Goal: Information Seeking & Learning: Learn about a topic

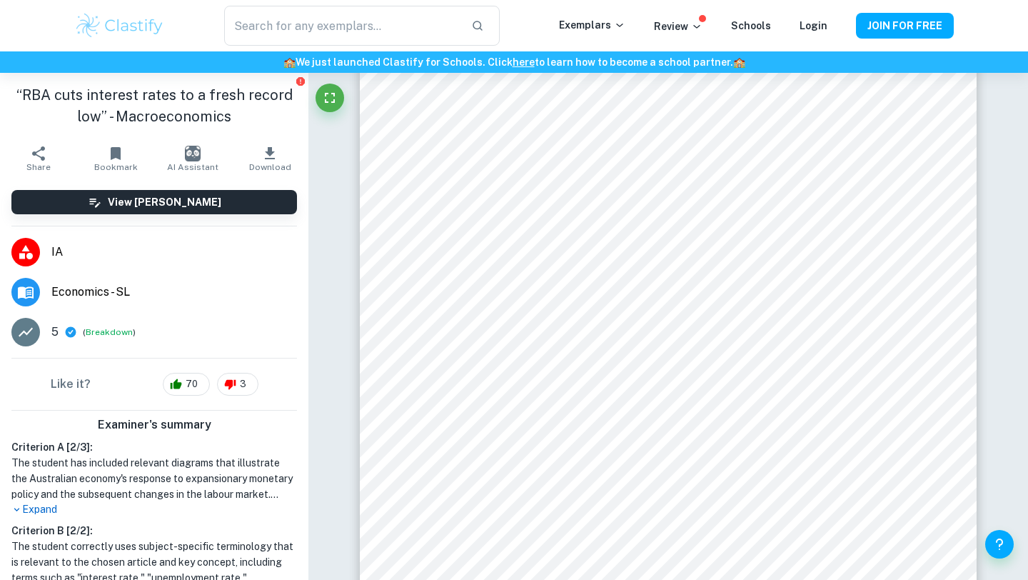
click at [183, 158] on button "AI Assistant" at bounding box center [192, 158] width 77 height 40
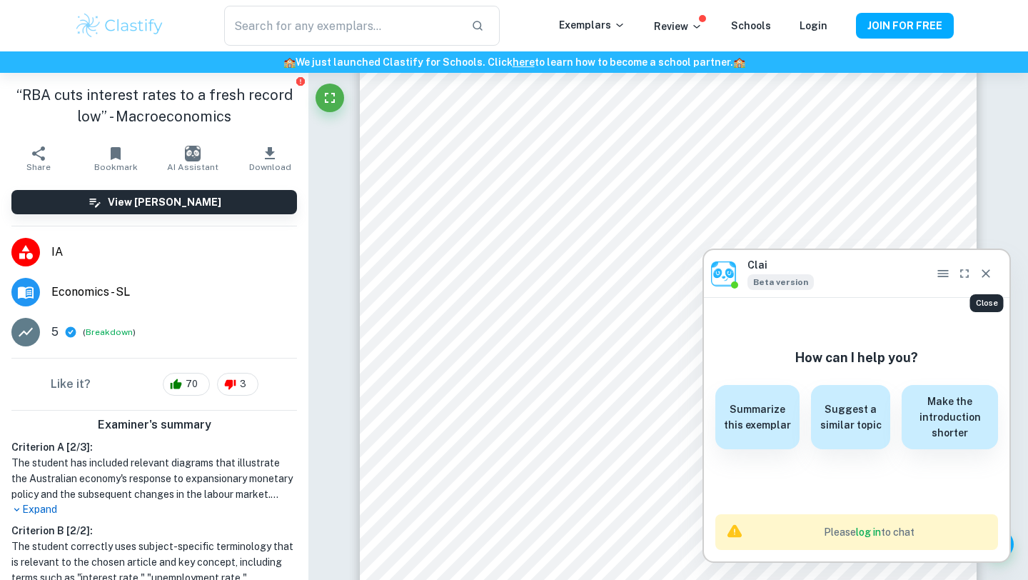
click at [986, 278] on icon "Close" at bounding box center [986, 273] width 14 height 14
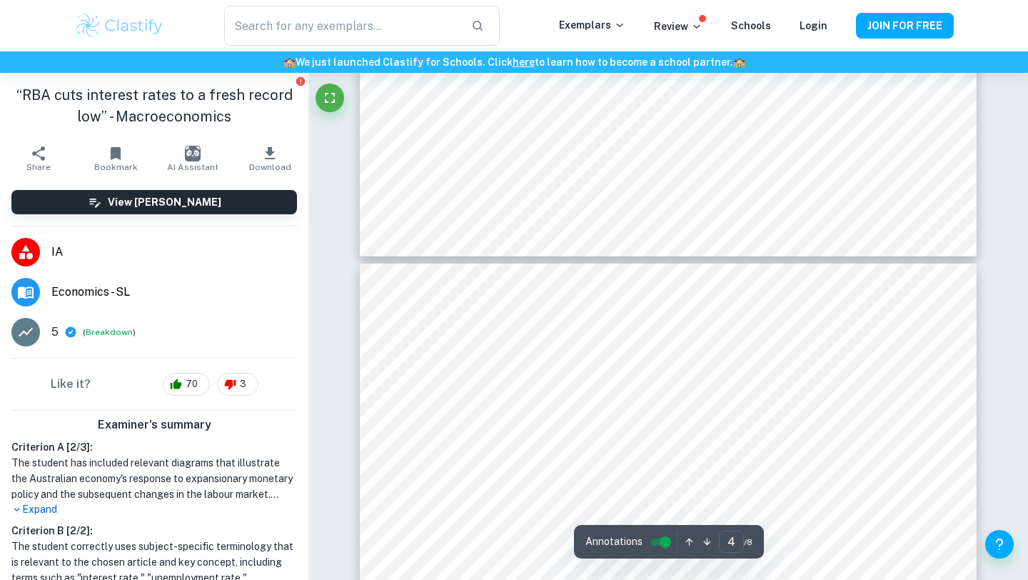
type input "5"
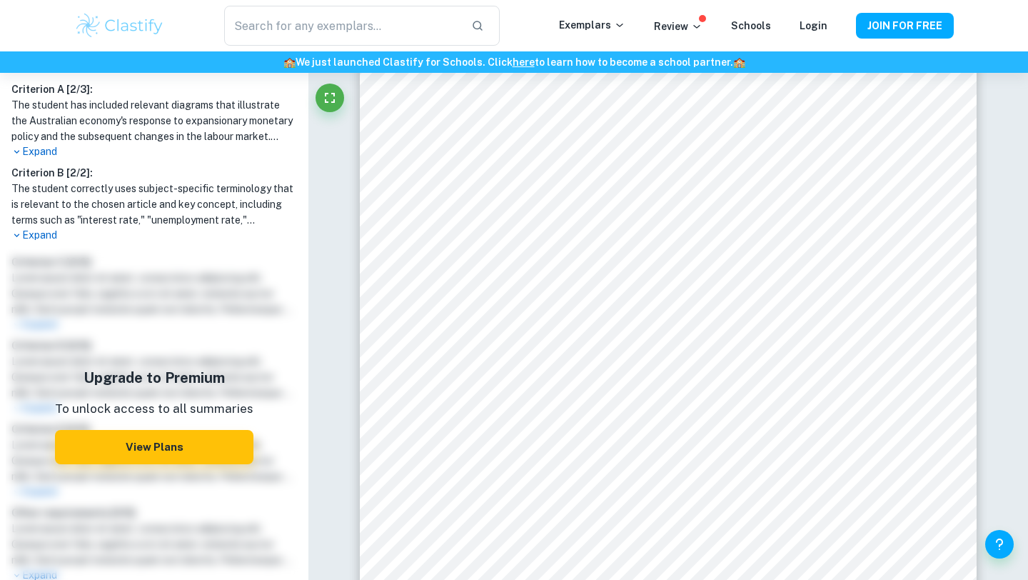
scroll to position [323, 0]
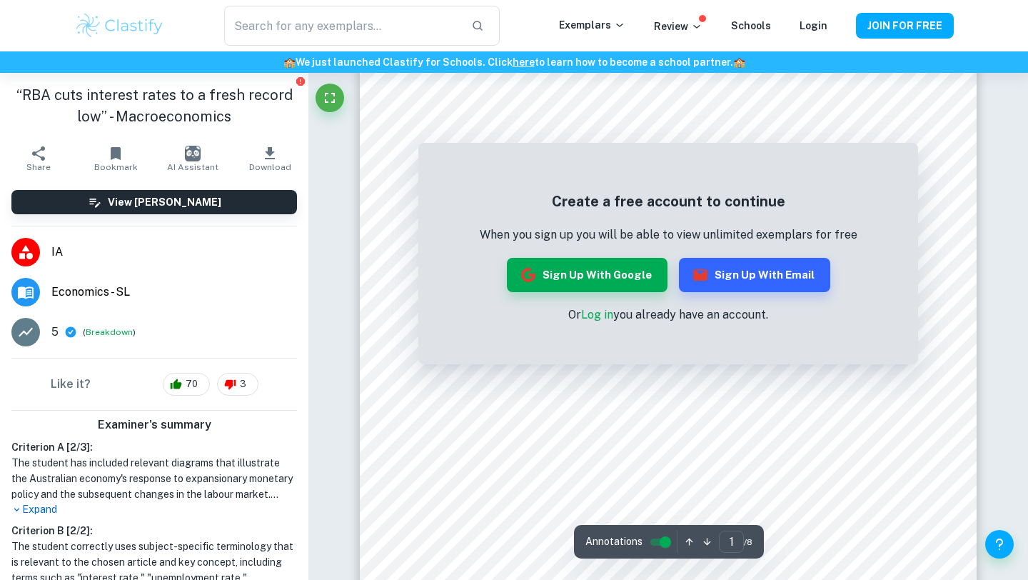
scroll to position [363, 0]
click at [635, 268] on button "Sign up with Google" at bounding box center [587, 275] width 161 height 34
